Goal: Task Accomplishment & Management: Use online tool/utility

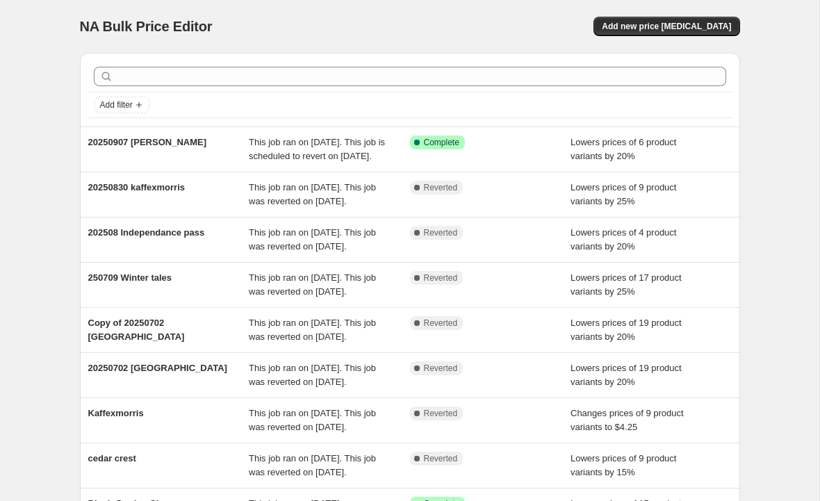
click at [688, 35] on button "Add new price [MEDICAL_DATA]" at bounding box center [666, 26] width 146 height 19
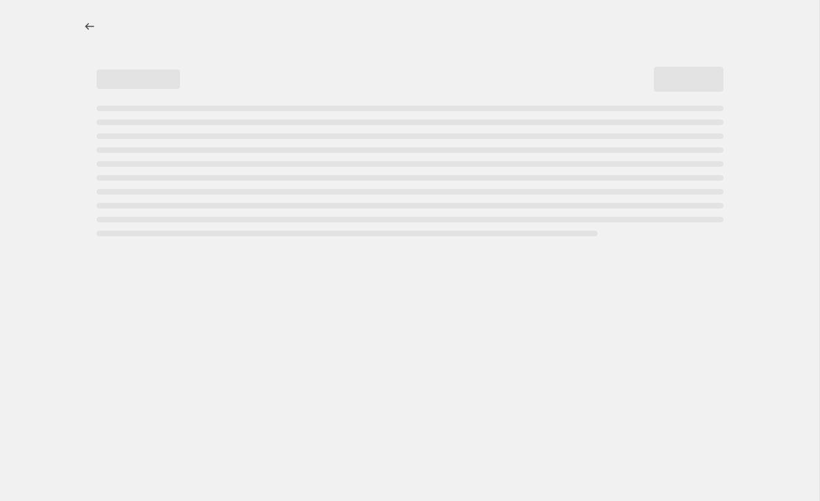
select select "percentage"
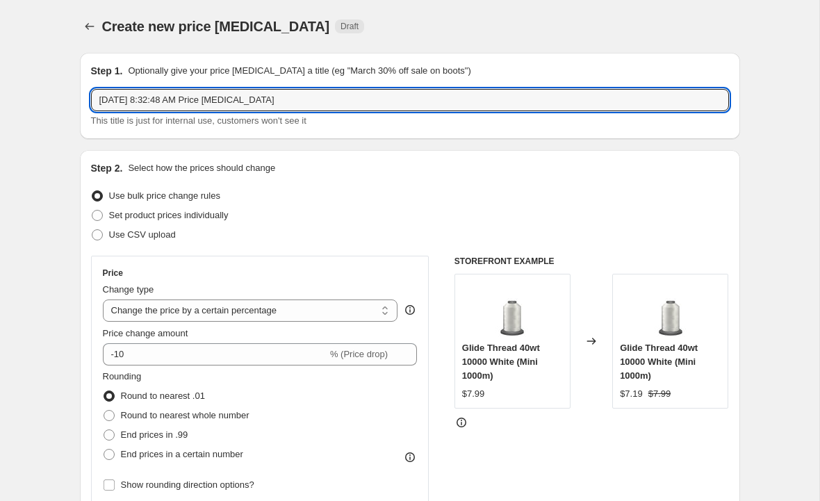
click at [295, 101] on input "[DATE] 8:32:48 AM Price [MEDICAL_DATA]" at bounding box center [410, 100] width 638 height 22
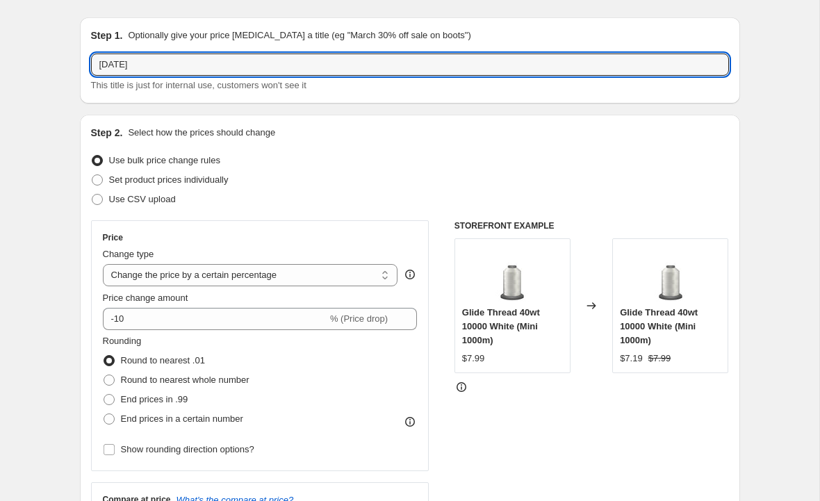
scroll to position [36, 0]
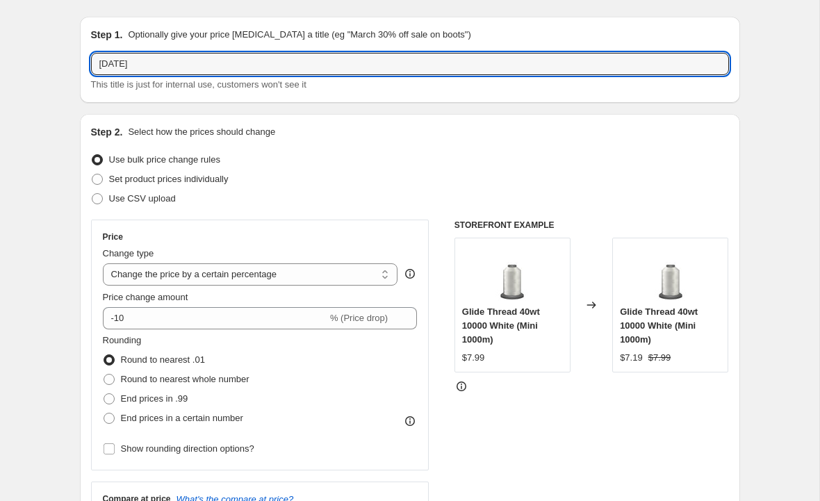
click at [204, 72] on input "[DATE]" at bounding box center [410, 64] width 638 height 22
type input "[DATE] Dep Blue"
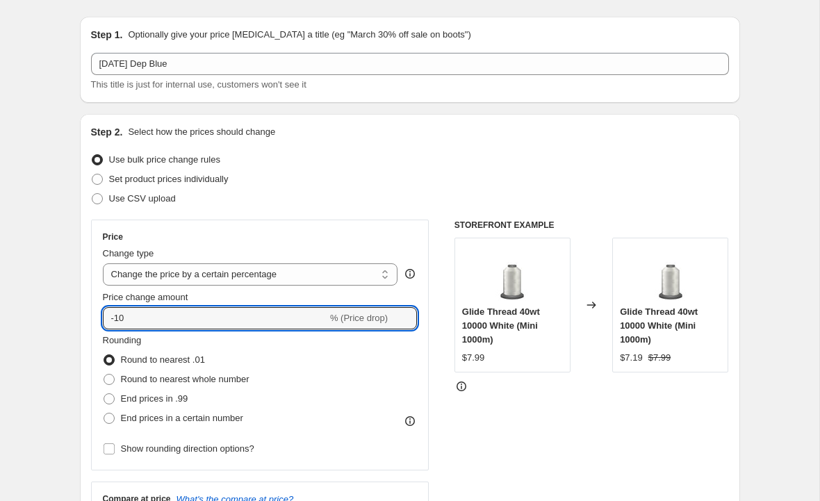
click at [236, 320] on input "-10" at bounding box center [215, 318] width 224 height 22
type input "-1"
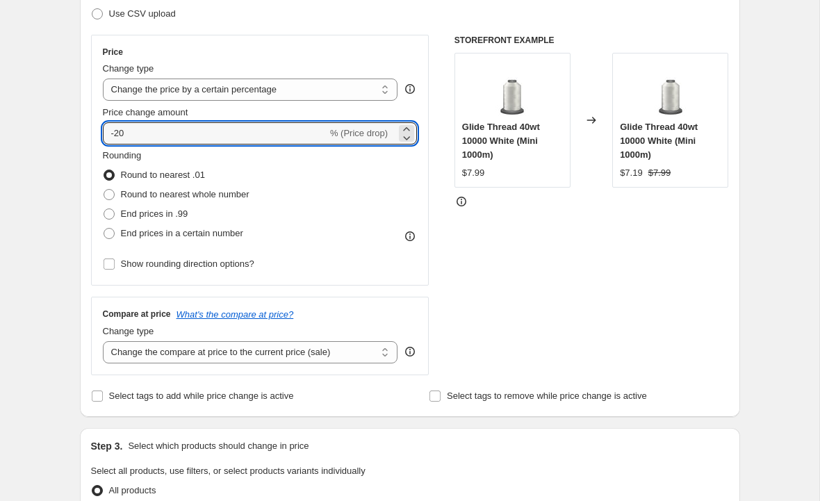
scroll to position [241, 0]
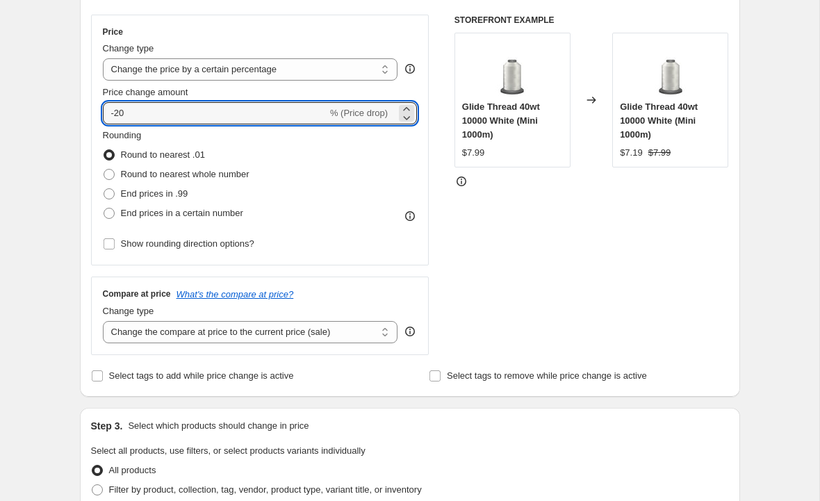
type input "-20"
click at [165, 330] on select "Change the compare at price to the current price (sale) Change the compare at p…" at bounding box center [250, 332] width 295 height 22
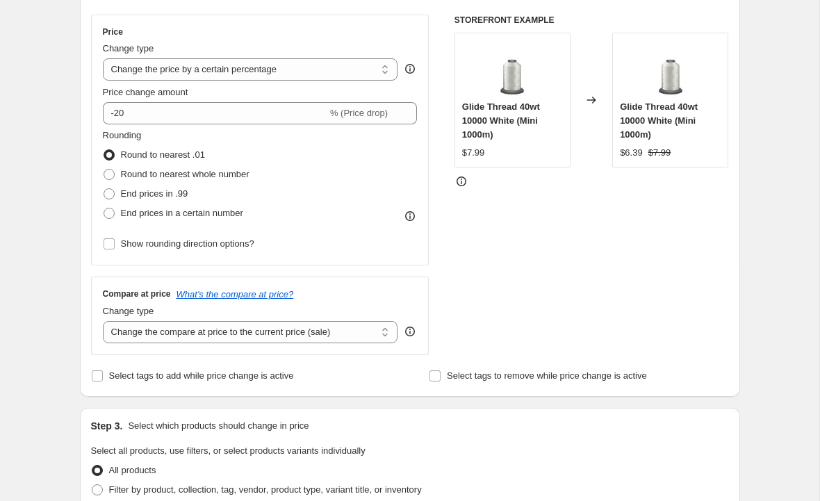
select select "bp"
click at [277, 60] on select "Change the price to a certain amount Change the price by a certain amount Chang…" at bounding box center [250, 69] width 295 height 22
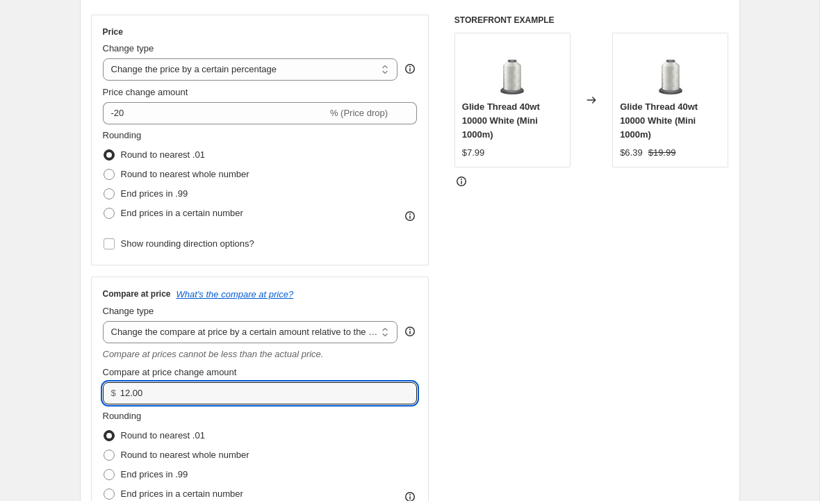
click at [315, 402] on input "12.00" at bounding box center [258, 393] width 276 height 22
type input "1"
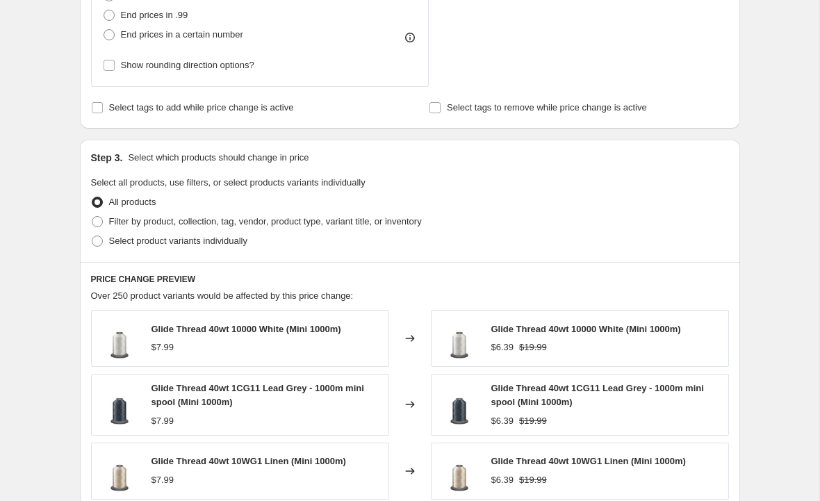
scroll to position [721, 0]
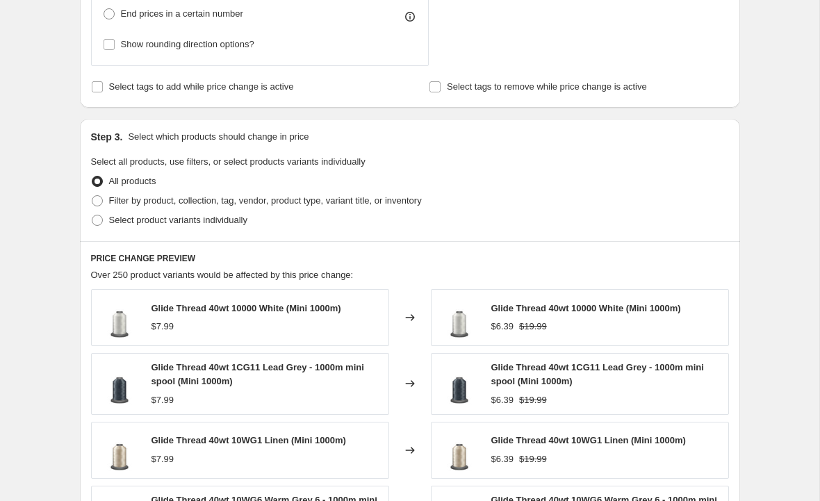
type input "0"
click at [105, 206] on label "Filter by product, collection, tag, vendor, product type, variant title, or inv…" at bounding box center [256, 200] width 331 height 19
click at [92, 196] on input "Filter by product, collection, tag, vendor, product type, variant title, or inv…" at bounding box center [92, 195] width 1 height 1
radio input "true"
type input "0.00"
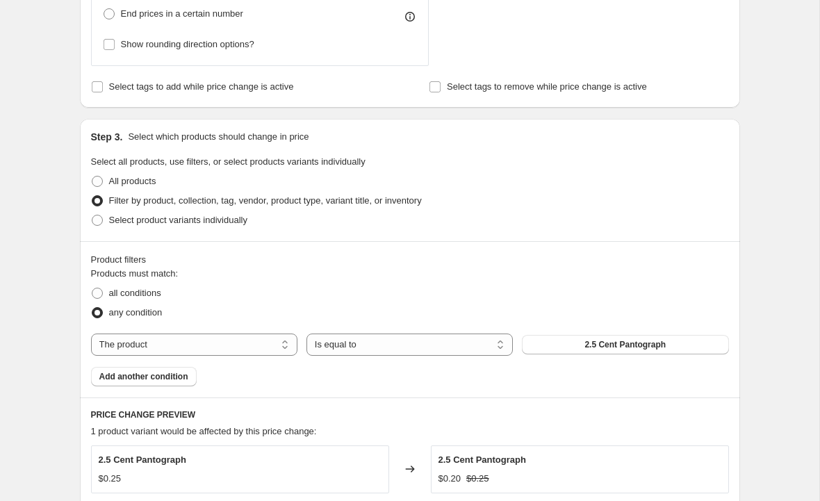
click at [158, 347] on select "The product The product's collection The product's tag The product's vendor The…" at bounding box center [194, 345] width 206 height 22
select select "collection"
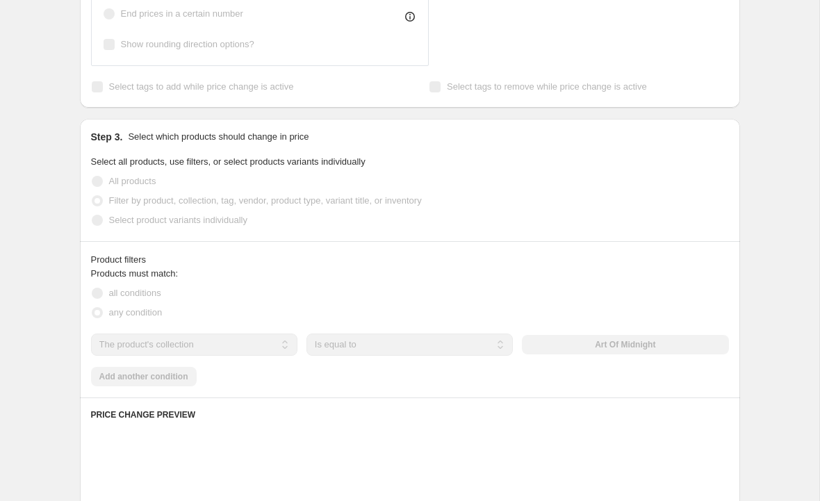
click at [665, 343] on button "Art Of Midnight" at bounding box center [625, 344] width 206 height 19
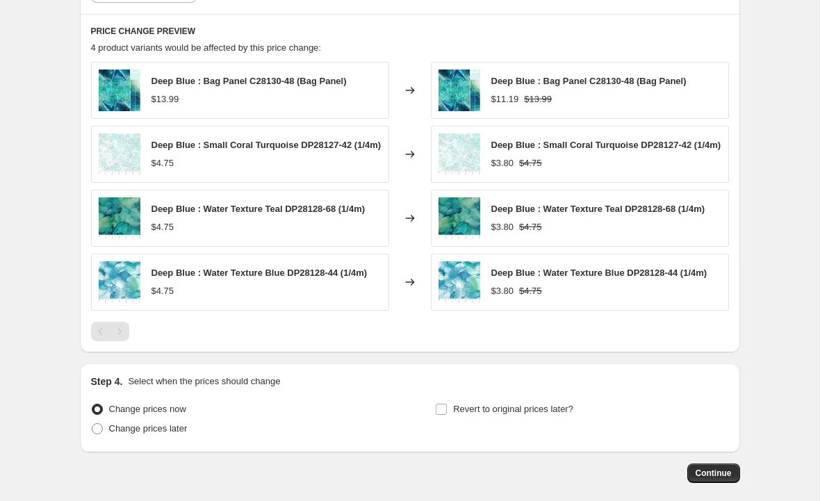
scroll to position [1101, 0]
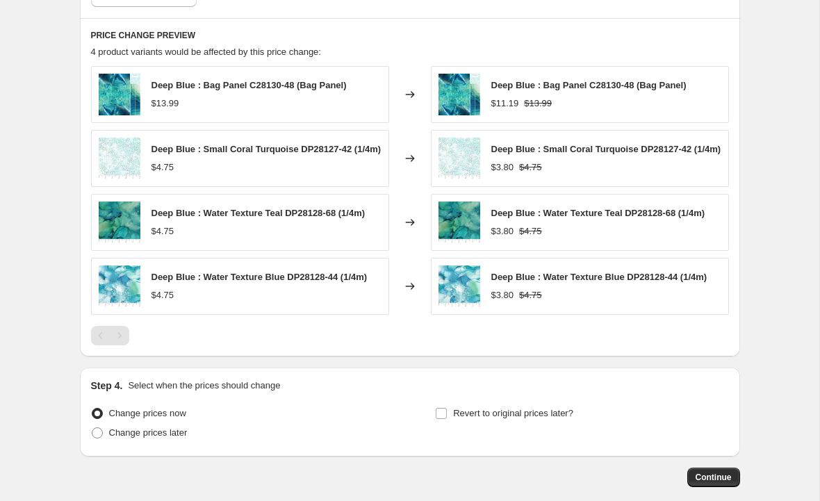
click at [446, 414] on input "Revert to original prices later?" at bounding box center [441, 413] width 11 height 11
checkbox input "true"
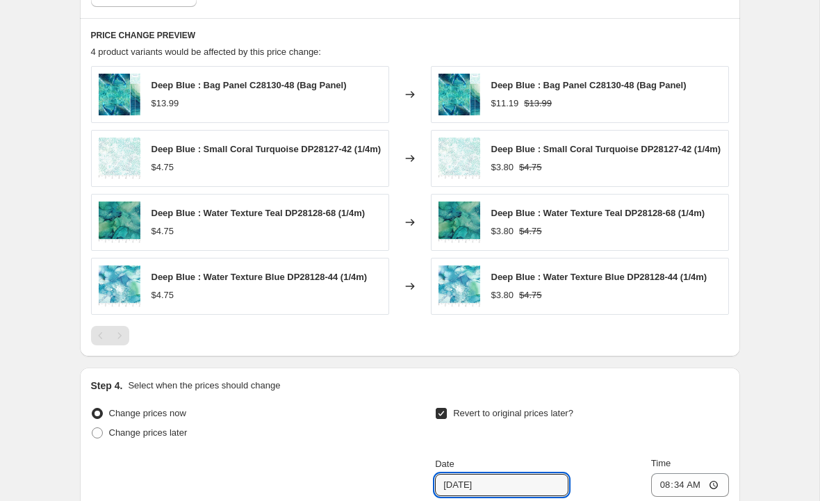
click at [492, 496] on input "[DATE]" at bounding box center [501, 485] width 133 height 22
click at [514, 484] on input "[DATE]" at bounding box center [501, 485] width 133 height 22
click at [457, 491] on input "[DATE]" at bounding box center [501, 485] width 133 height 22
click at [468, 482] on input "[DATE]" at bounding box center [501, 485] width 133 height 22
click at [466, 488] on input "[DATE]" at bounding box center [501, 485] width 133 height 22
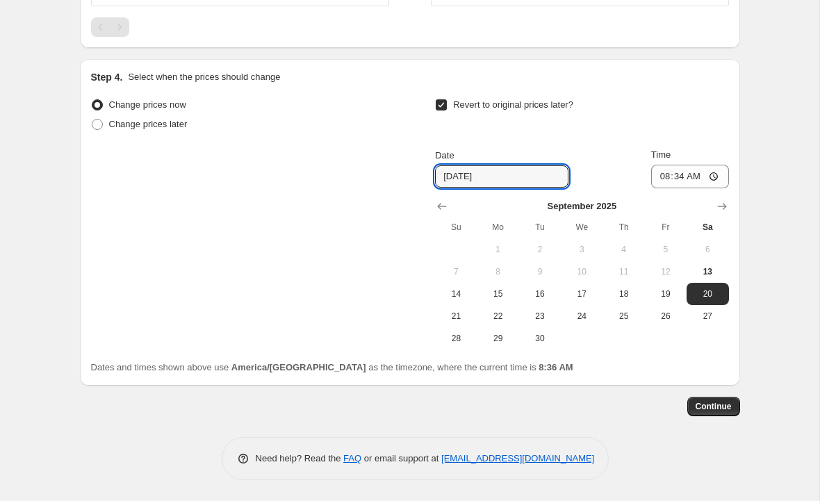
scroll to position [1413, 0]
type input "[DATE]"
click at [459, 307] on button "21" at bounding box center [456, 316] width 42 height 22
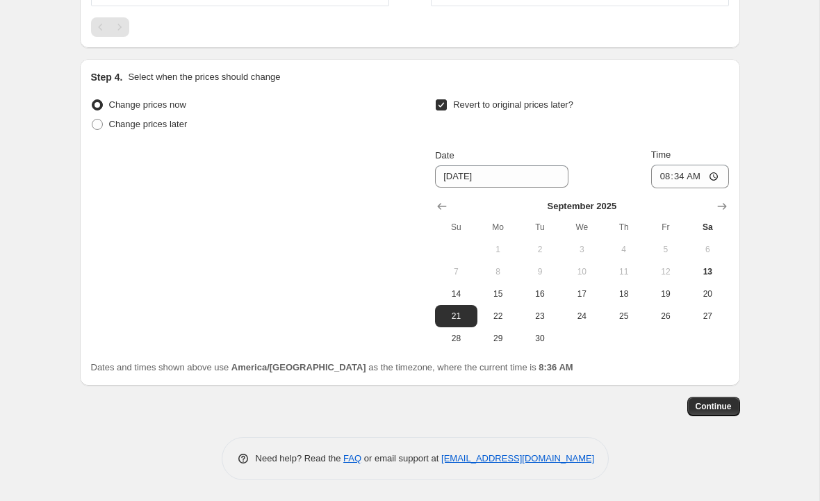
click at [717, 412] on button "Continue" at bounding box center [713, 406] width 53 height 19
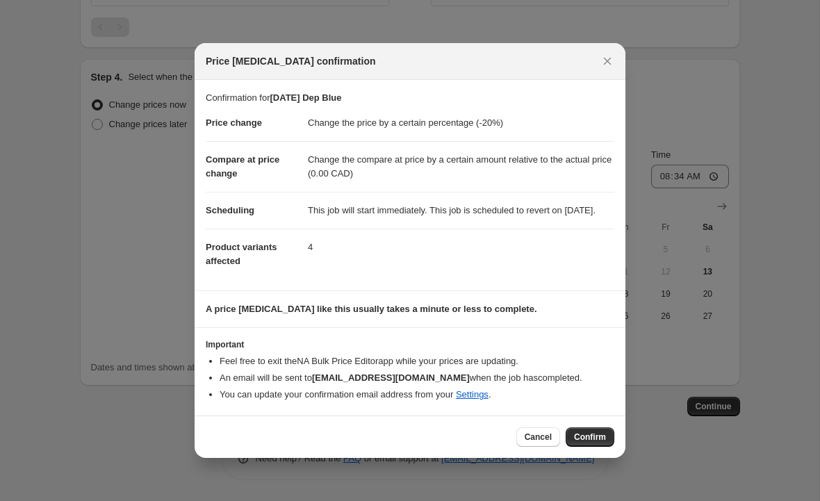
click at [595, 443] on span "Confirm" at bounding box center [590, 437] width 32 height 11
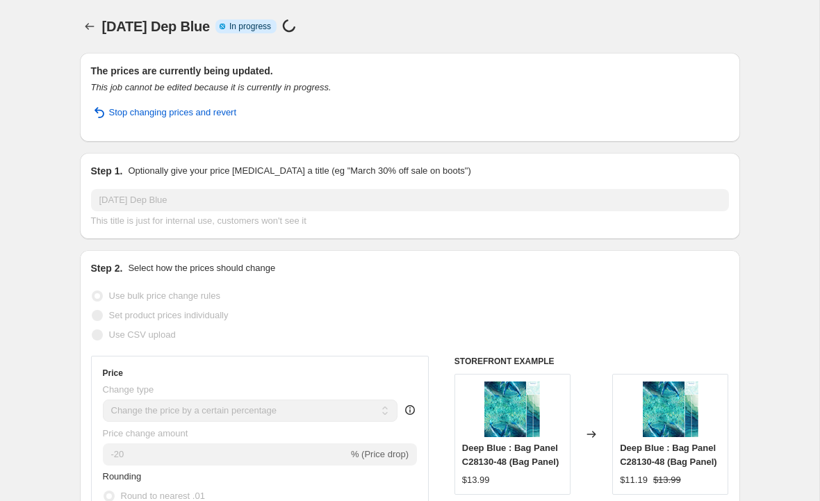
select select "percentage"
select select "bp"
select select "collection"
